Goal: Check status: Check status

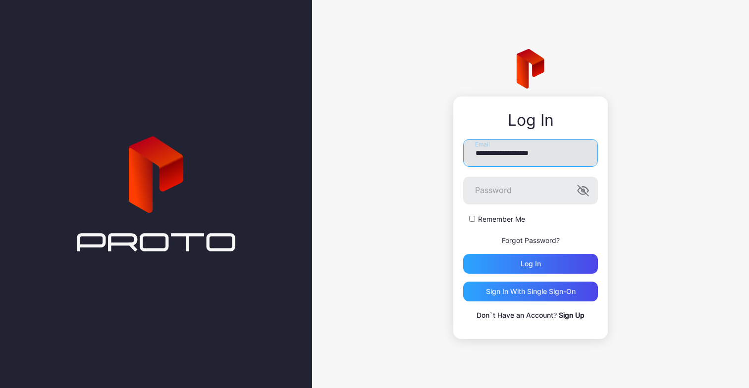
type input "**********"
click at [531, 264] on button "Log in" at bounding box center [530, 264] width 135 height 20
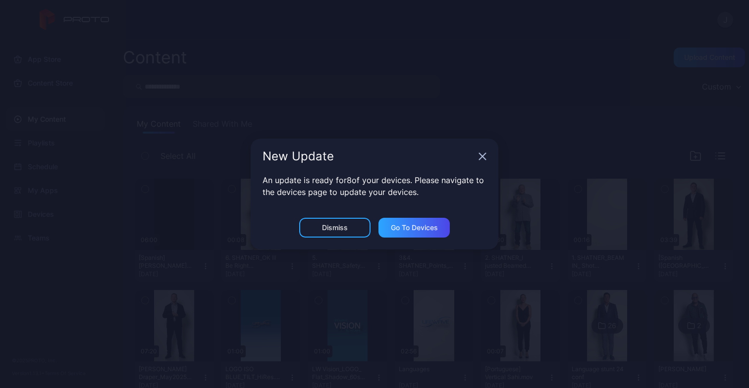
click at [483, 156] on icon "button" at bounding box center [483, 157] width 6 height 6
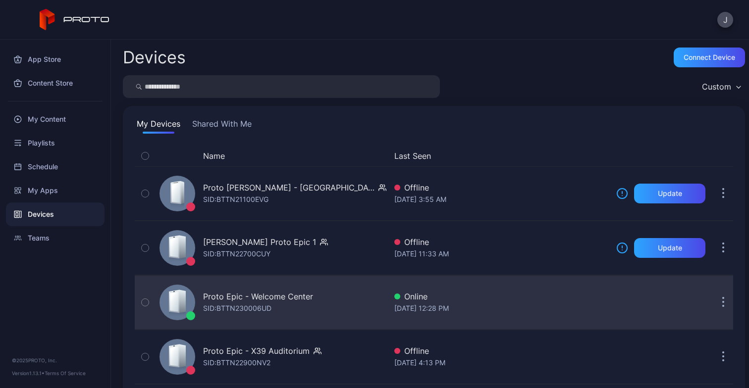
click at [281, 306] on div "Proto Epic - Welcome Center SID: BTTN230006UD" at bounding box center [258, 303] width 110 height 24
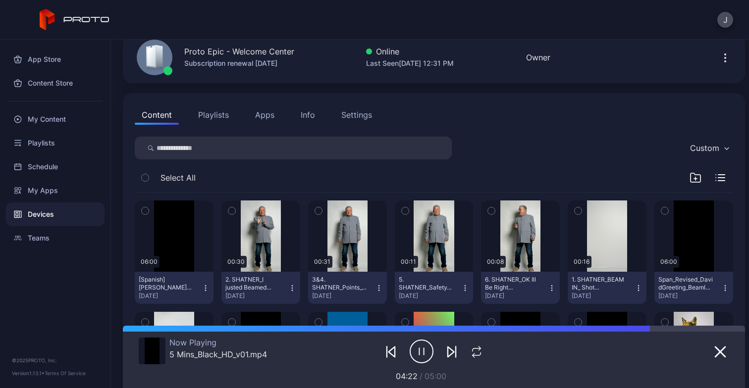
scroll to position [46, 0]
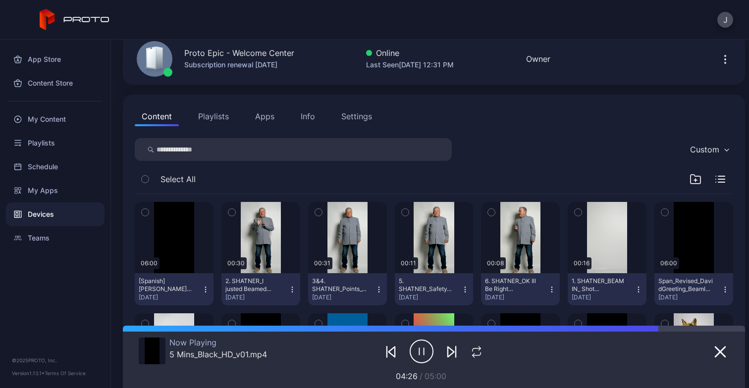
click at [488, 112] on div "Content Playlists Apps Info Settings" at bounding box center [434, 117] width 598 height 20
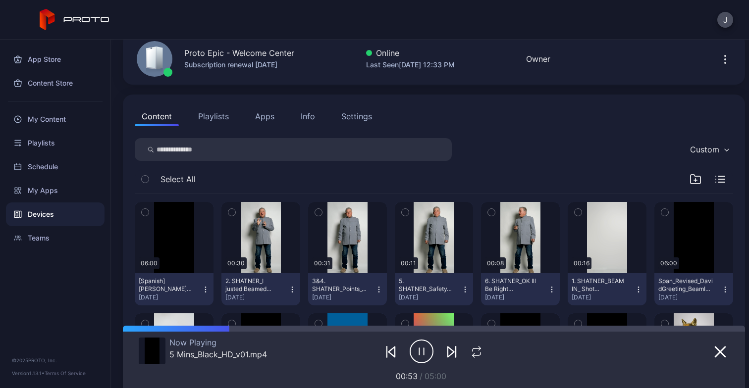
click at [519, 112] on div "Content Playlists Apps Info Settings" at bounding box center [434, 117] width 598 height 20
click at [591, 109] on div "Content Playlists Apps Info Settings" at bounding box center [434, 117] width 598 height 20
